Goal: Information Seeking & Learning: Learn about a topic

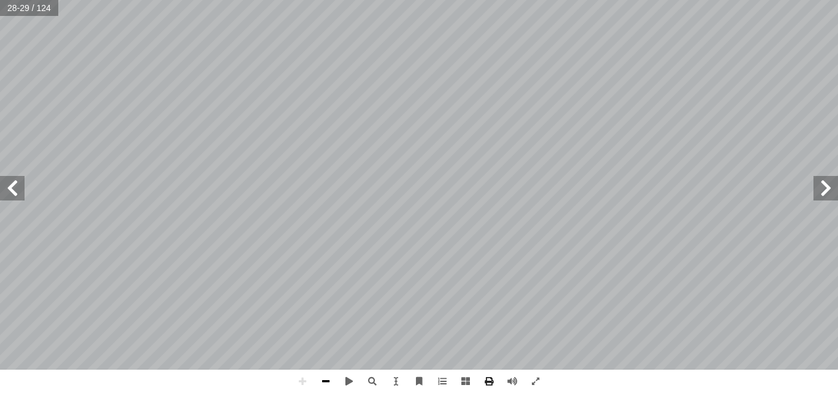
click at [336, 385] on span at bounding box center [325, 381] width 23 height 23
click at [611, 112] on html "الصفحة الرئيسية الصف الأول الصف الثاني الصف الثالث الصف الرابع الصف الخامس الصف…" at bounding box center [419, 56] width 838 height 112
click at [17, 179] on span at bounding box center [12, 188] width 25 height 25
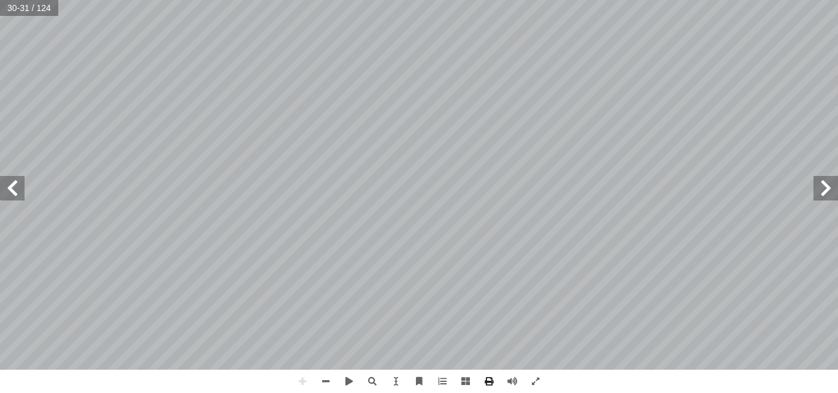
click at [826, 193] on span at bounding box center [826, 188] width 25 height 25
click at [0, 183] on span at bounding box center [12, 188] width 25 height 25
click at [301, 385] on span at bounding box center [302, 381] width 23 height 23
click at [12, 187] on span at bounding box center [12, 188] width 25 height 25
click at [298, 376] on span at bounding box center [302, 381] width 23 height 23
